Goal: Find specific page/section: Find specific page/section

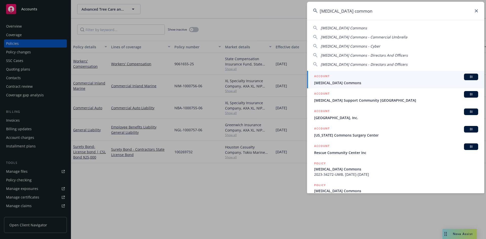
type input "[MEDICAL_DATA] common"
click at [323, 76] on h5 "ACCOUNT" at bounding box center [321, 77] width 15 height 6
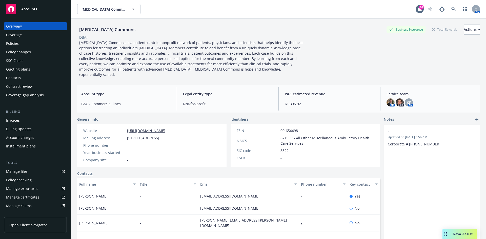
click at [15, 42] on div "Policies" at bounding box center [12, 43] width 13 height 8
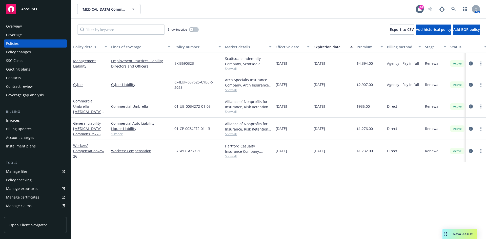
click at [24, 68] on div "Quoting plans" at bounding box center [18, 69] width 24 height 8
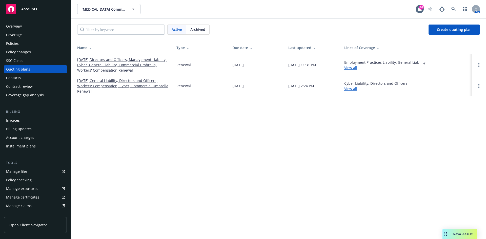
click at [16, 26] on div "Overview" at bounding box center [14, 26] width 16 height 8
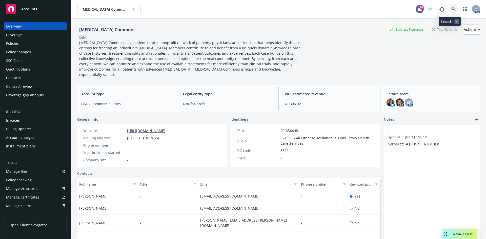
click at [451, 8] on icon at bounding box center [453, 9] width 4 height 4
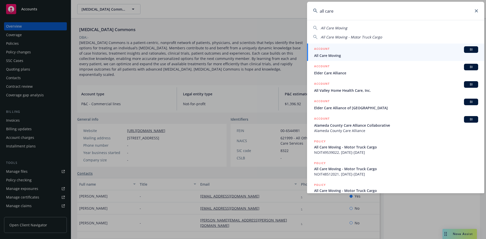
type input "all care"
click at [323, 49] on h5 "ACCOUNT" at bounding box center [321, 49] width 15 height 6
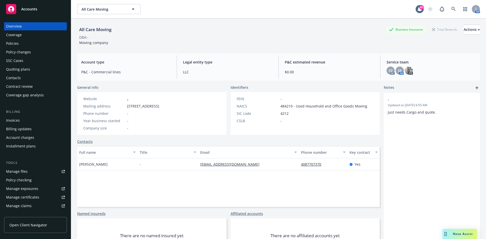
click at [35, 43] on div "Policies" at bounding box center [35, 43] width 59 height 8
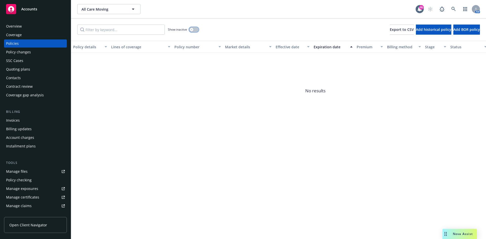
click at [192, 27] on button "button" at bounding box center [194, 29] width 10 height 5
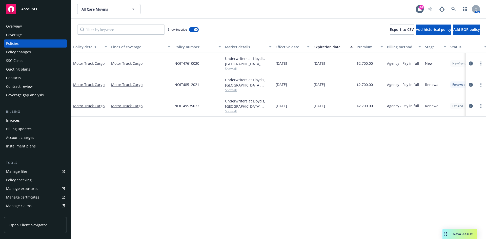
click at [228, 111] on span "Show all" at bounding box center [248, 111] width 47 height 4
click at [454, 8] on icon at bounding box center [453, 9] width 5 height 5
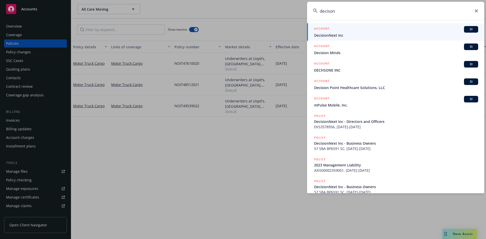
type input "decison"
click at [323, 27] on h5 "ACCOUNT" at bounding box center [321, 29] width 15 height 6
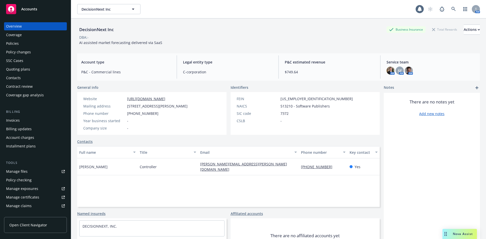
click at [27, 45] on div "Policies" at bounding box center [35, 43] width 59 height 8
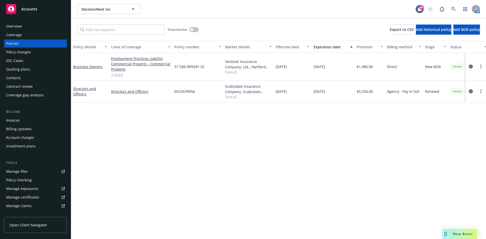
click at [26, 69] on div "Quoting plans" at bounding box center [18, 69] width 24 height 8
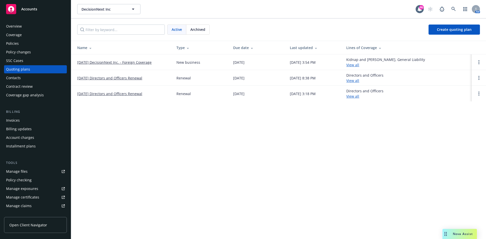
click at [95, 62] on link "[DATE] DecisionNext Inc. - Foreign Coverage" at bounding box center [114, 62] width 74 height 5
